Goal: Information Seeking & Learning: Learn about a topic

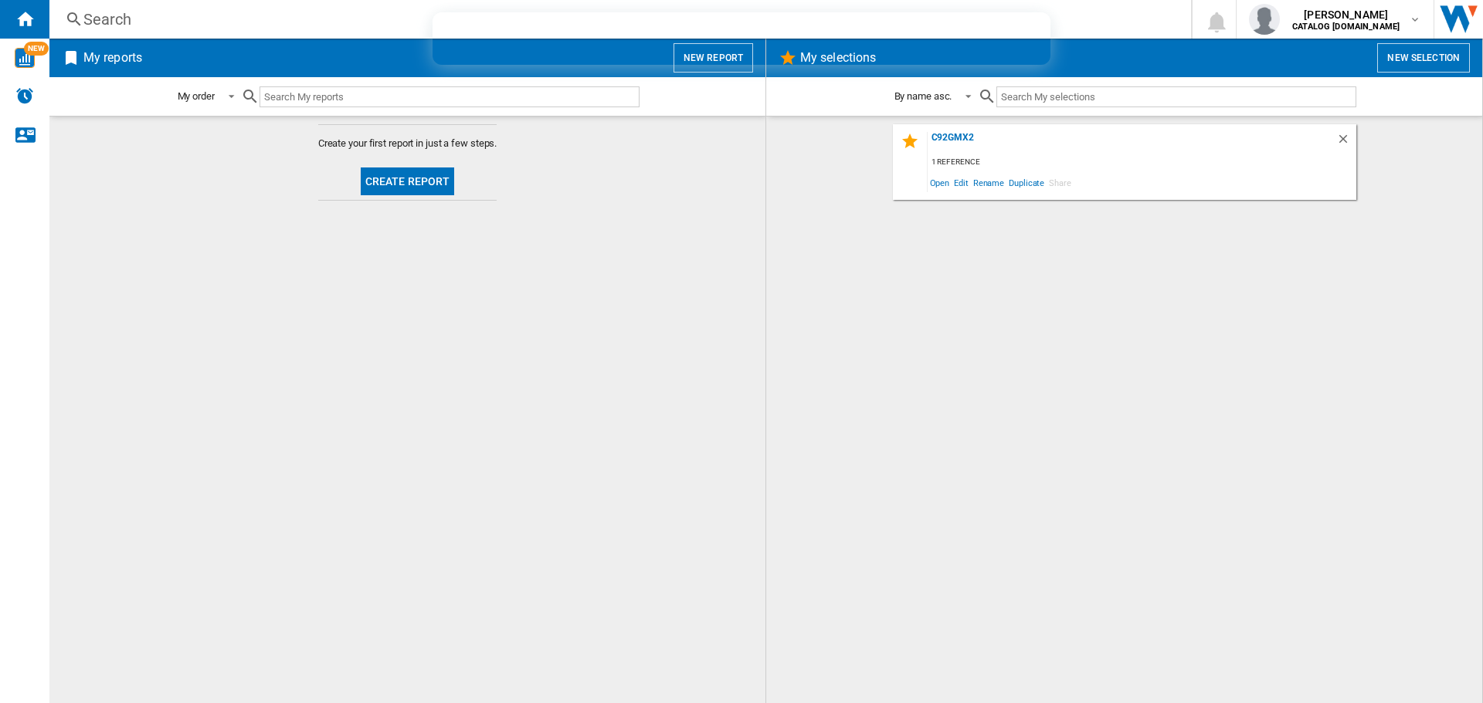
click at [90, 20] on div "Search" at bounding box center [616, 19] width 1067 height 22
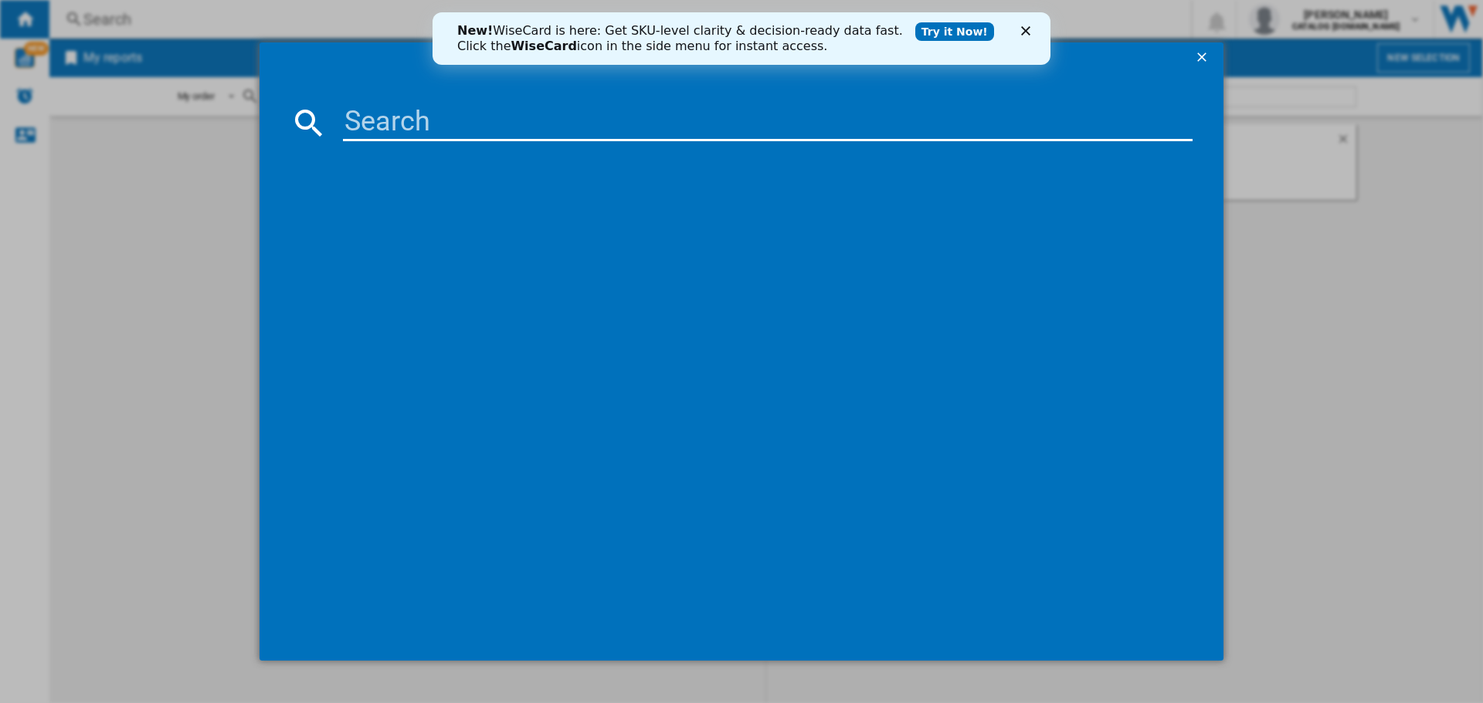
click at [371, 122] on input at bounding box center [767, 122] width 849 height 37
type input "fqi60kd"
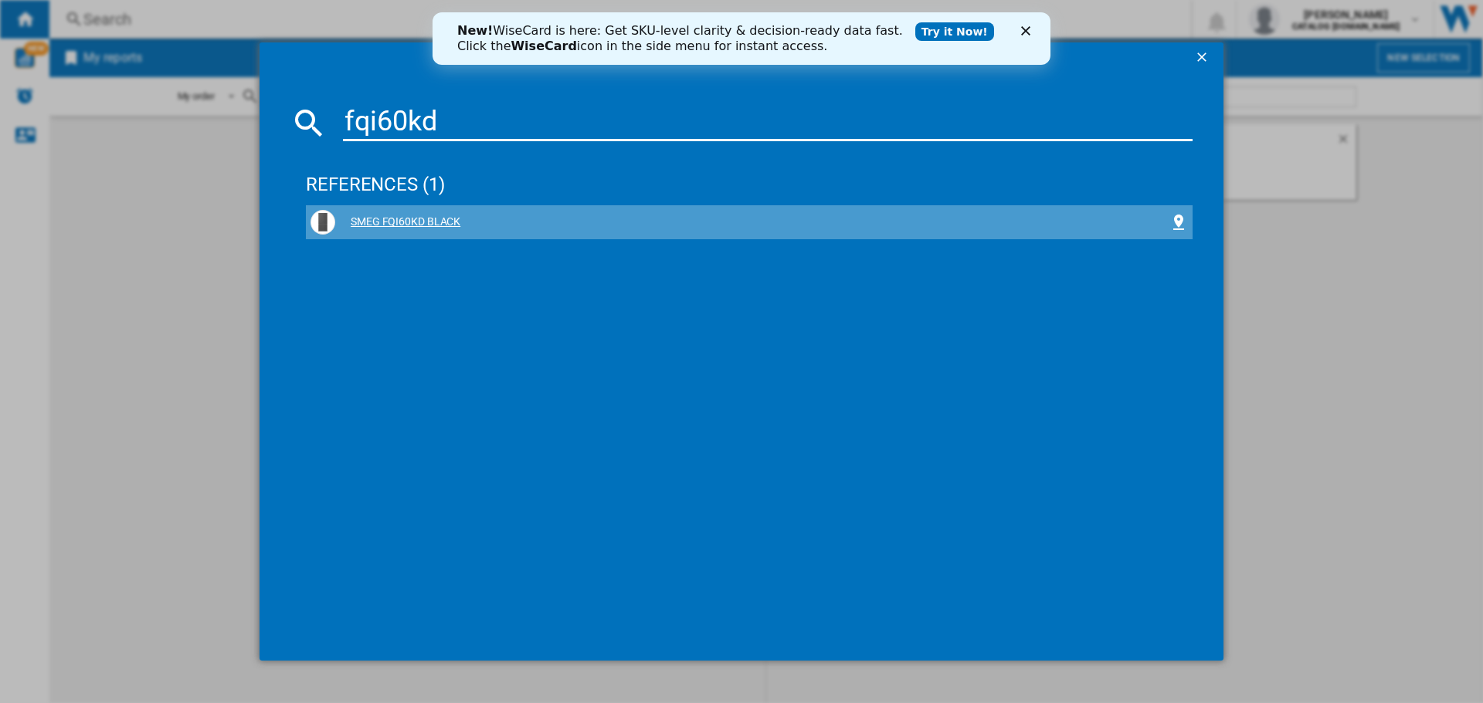
click at [375, 217] on div "SMEG FQI60KD BLACK" at bounding box center [752, 222] width 834 height 15
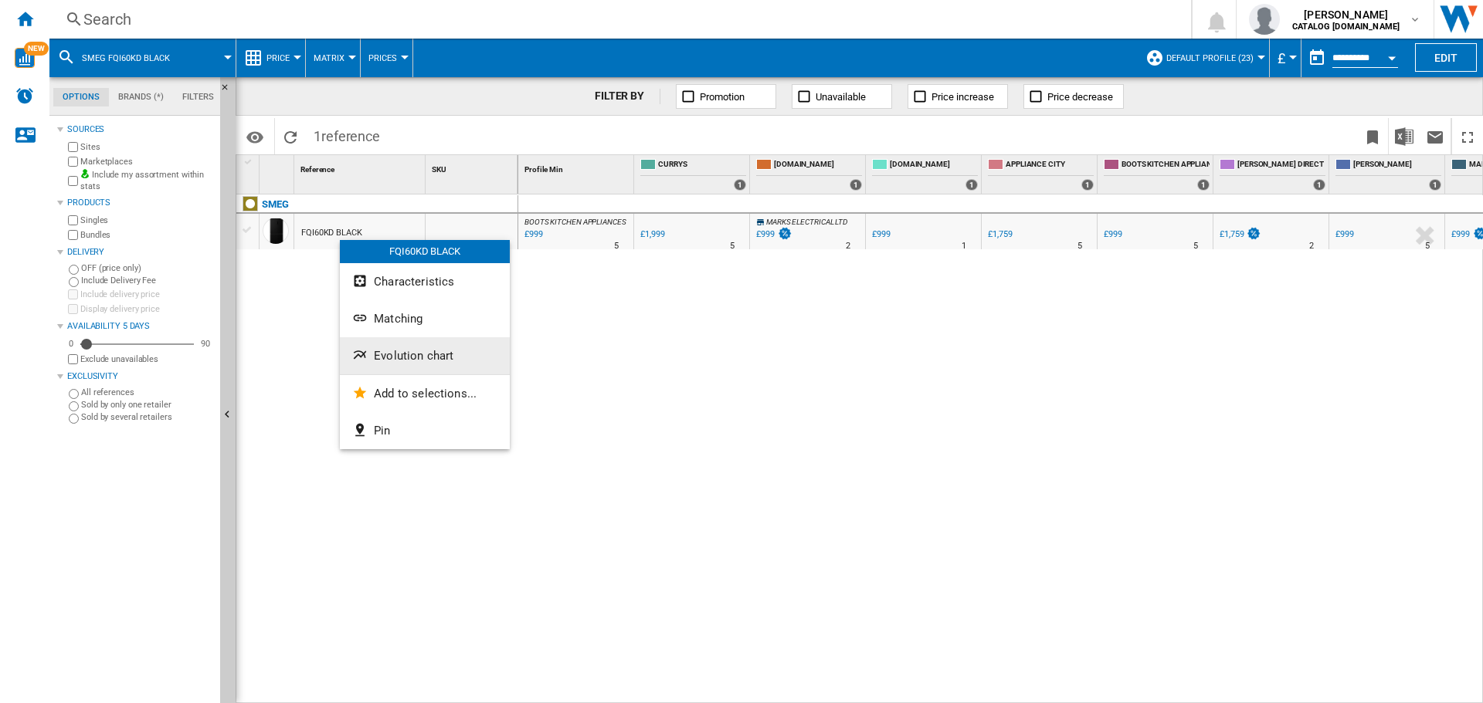
click at [386, 361] on span "Evolution chart" at bounding box center [414, 356] width 80 height 14
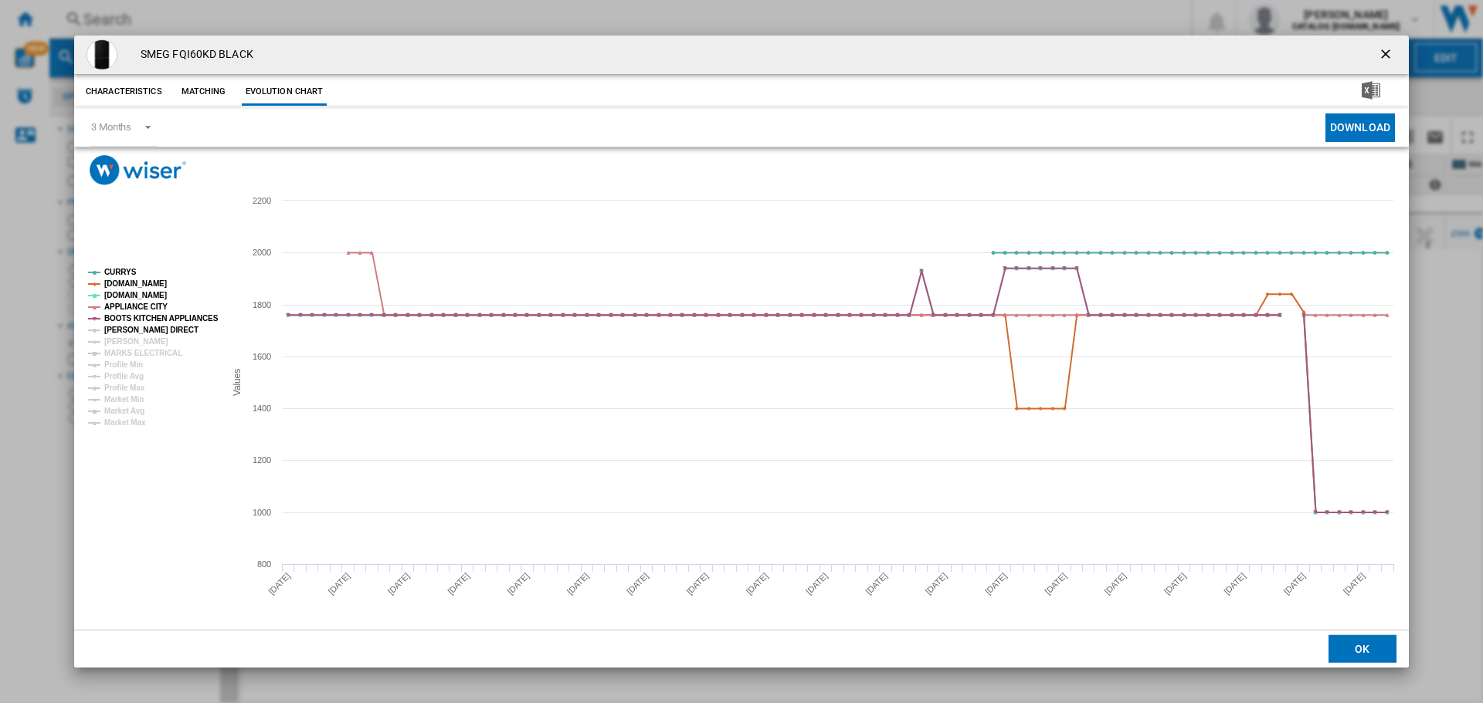
click at [137, 333] on tspan "[PERSON_NAME] DIRECT" at bounding box center [151, 330] width 94 height 8
click at [132, 345] on tspan "[PERSON_NAME]" at bounding box center [136, 341] width 64 height 8
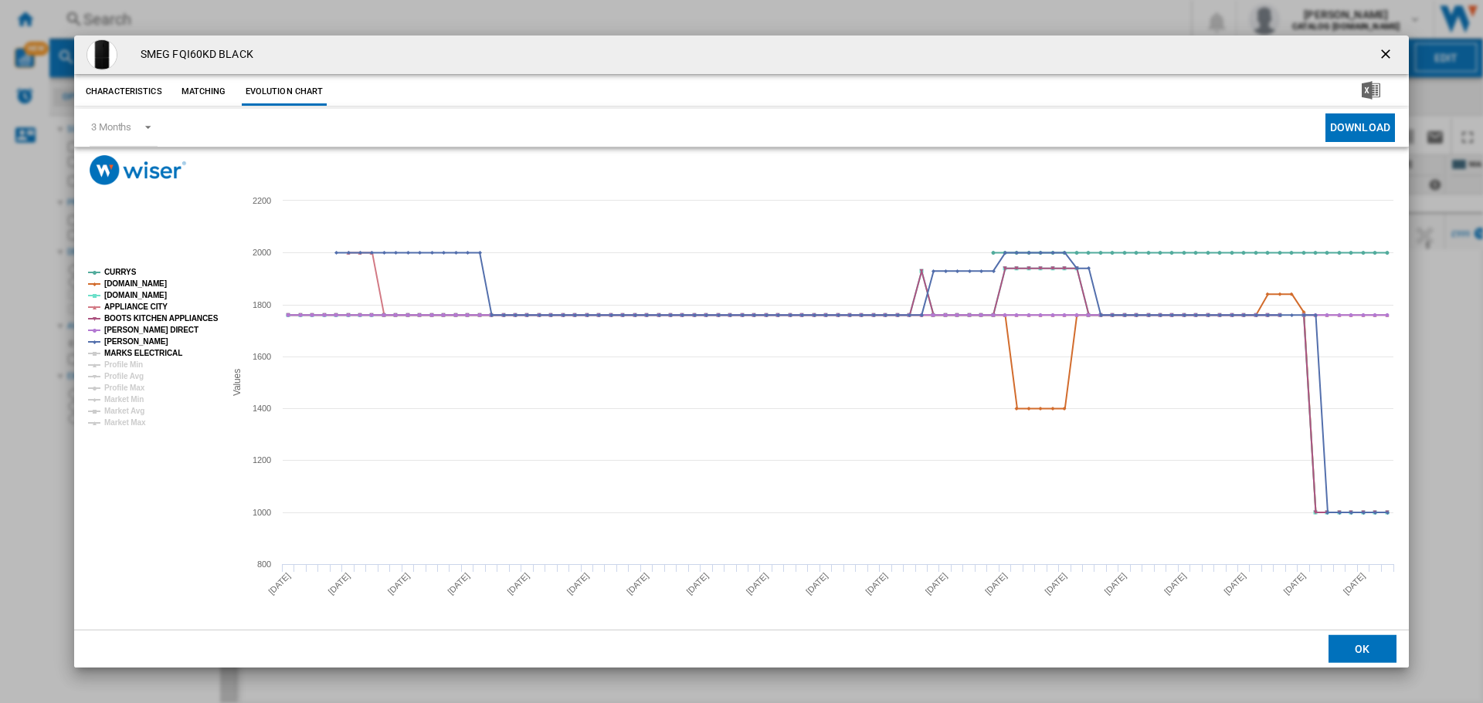
click at [134, 351] on tspan "MARKS ELECTRICAL" at bounding box center [143, 353] width 78 height 8
click at [1388, 49] on ng-md-icon "getI18NText('BUTTONS.CLOSE_DIALOG')" at bounding box center [1387, 55] width 19 height 19
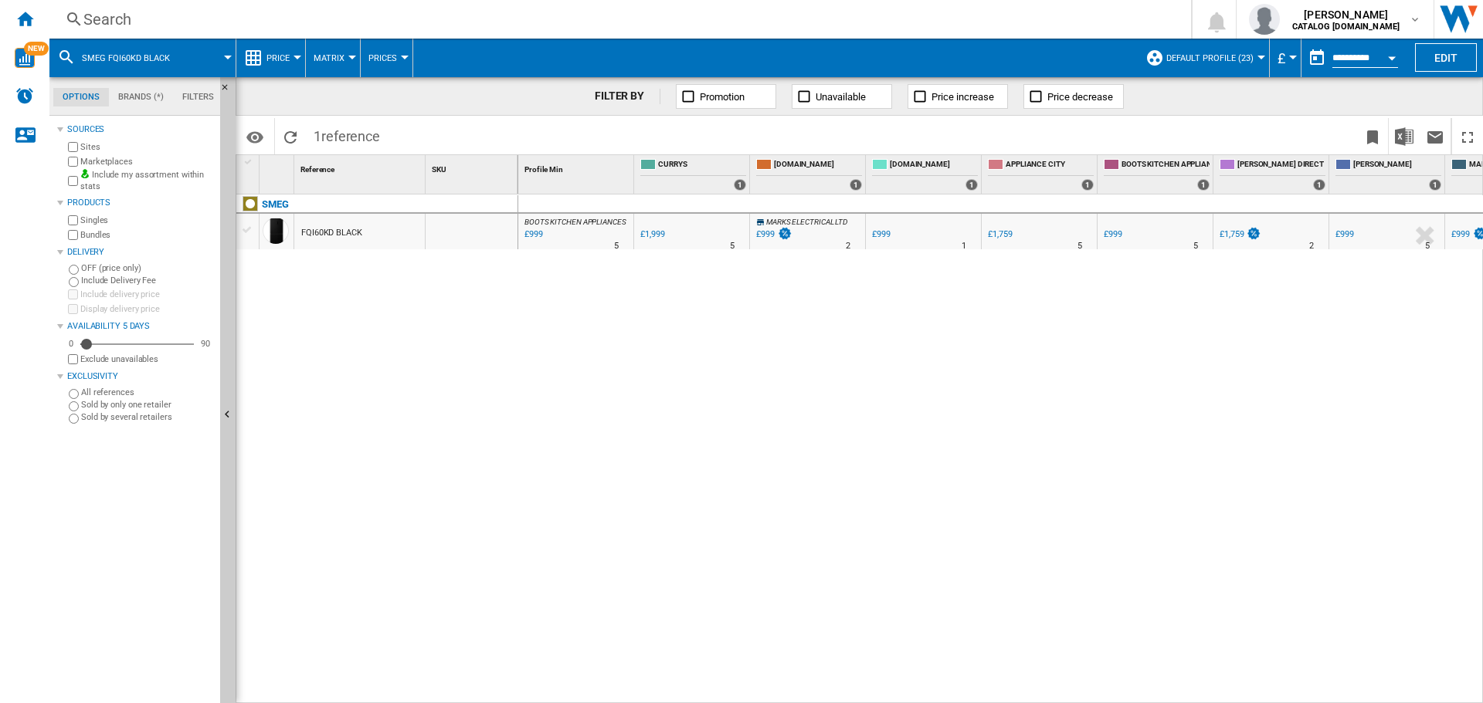
click at [95, 22] on div "Search" at bounding box center [616, 19] width 1067 height 22
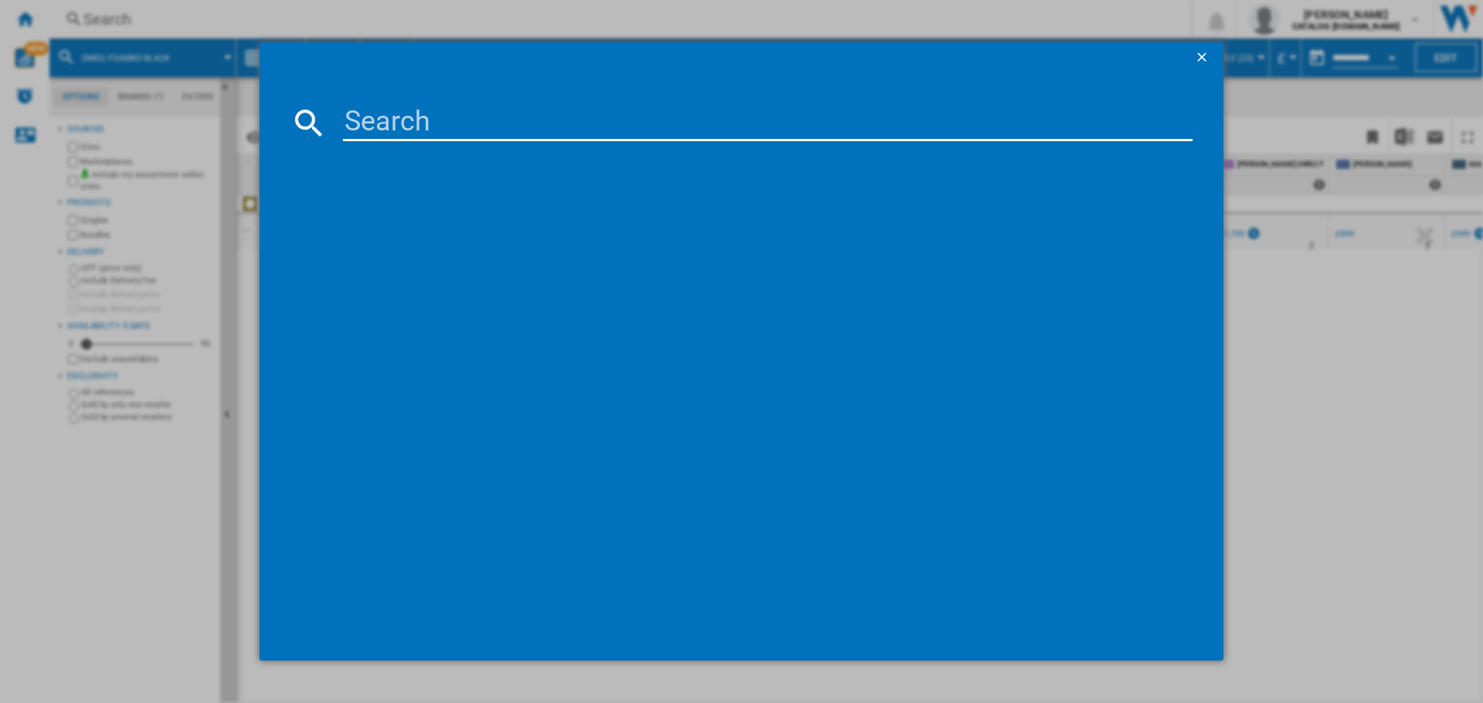
click at [353, 124] on input at bounding box center [767, 122] width 849 height 37
type input "wdn064slduk"
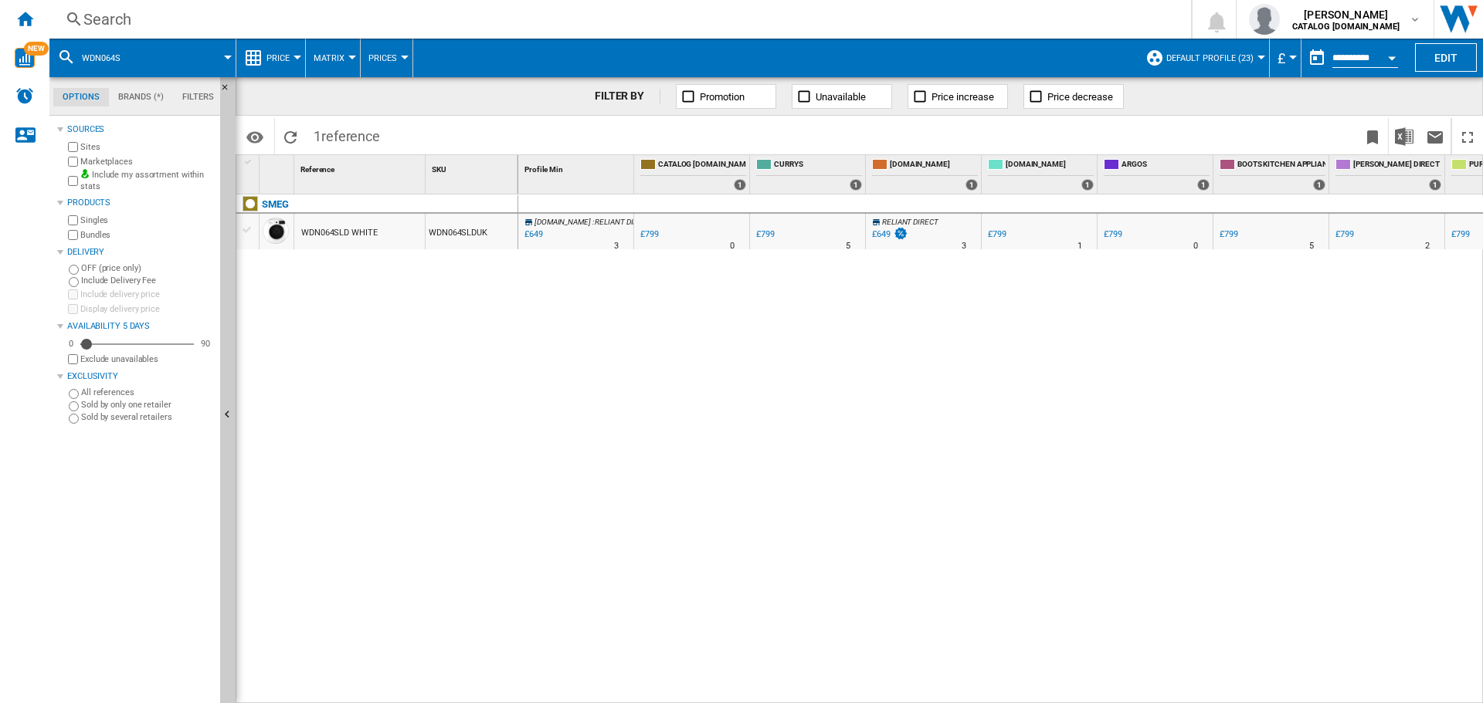
click at [338, 236] on div "WDN064SLD WHITE" at bounding box center [339, 233] width 76 height 36
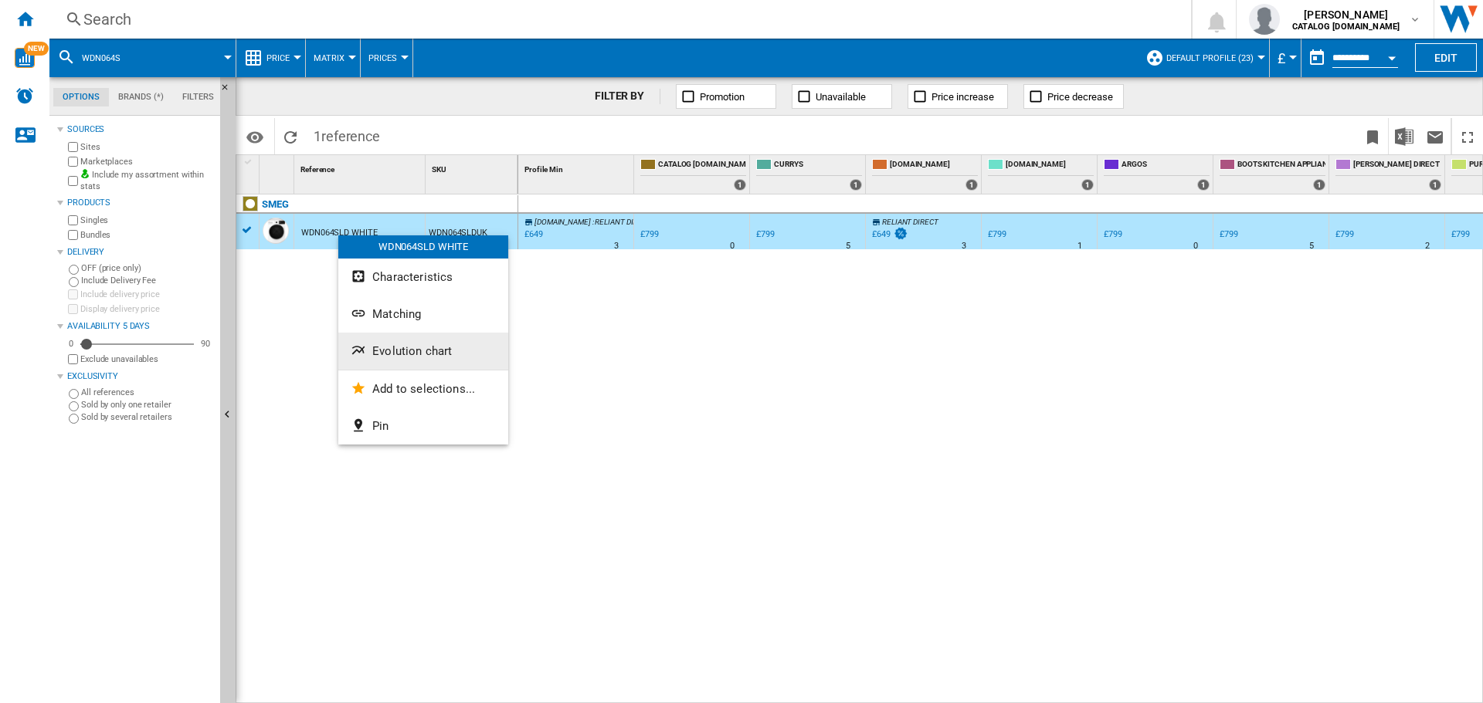
click at [398, 346] on span "Evolution chart" at bounding box center [412, 351] width 80 height 14
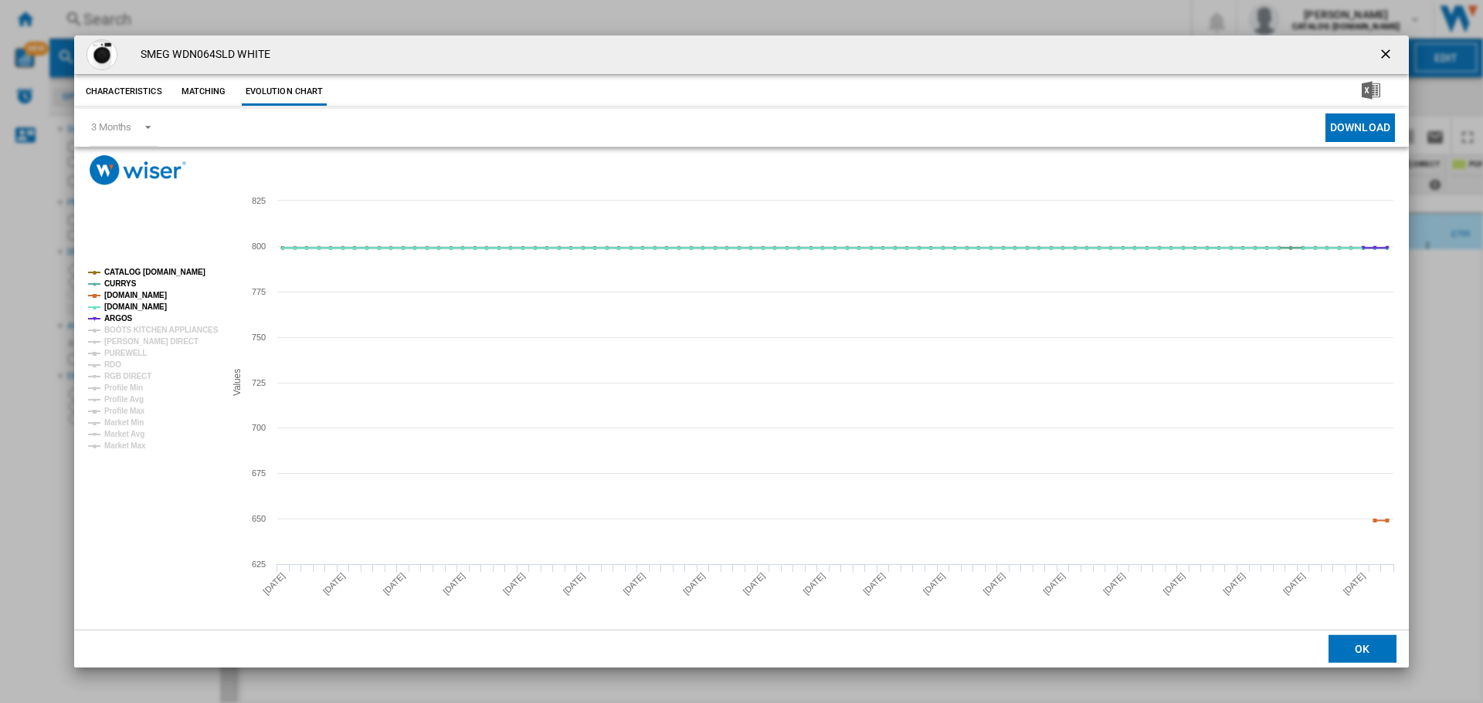
click at [137, 319] on rect "Product popup" at bounding box center [150, 360] width 137 height 194
click at [137, 326] on tspan "BOOTS KITCHEN APPLIANCES" at bounding box center [161, 330] width 114 height 8
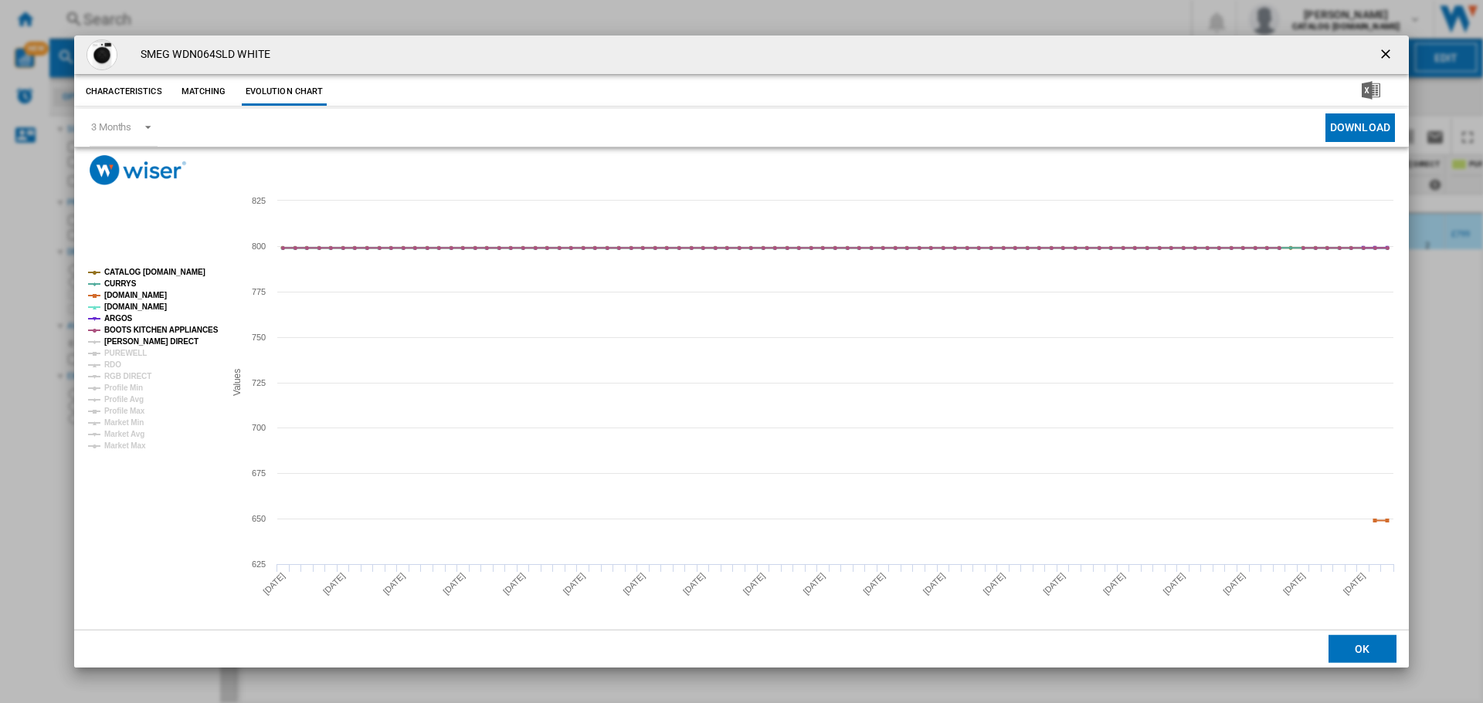
click at [137, 337] on tspan "[PERSON_NAME] DIRECT" at bounding box center [151, 341] width 94 height 8
click at [1384, 52] on ng-md-icon "getI18NText('BUTTONS.CLOSE_DIALOG')" at bounding box center [1387, 55] width 19 height 19
